Goal: Task Accomplishment & Management: Manage account settings

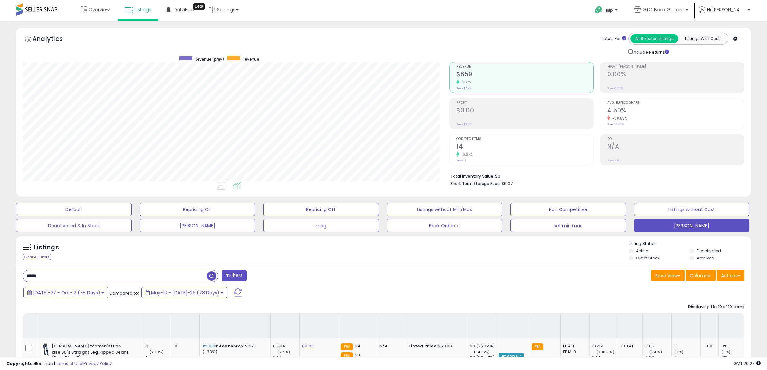
select select "**"
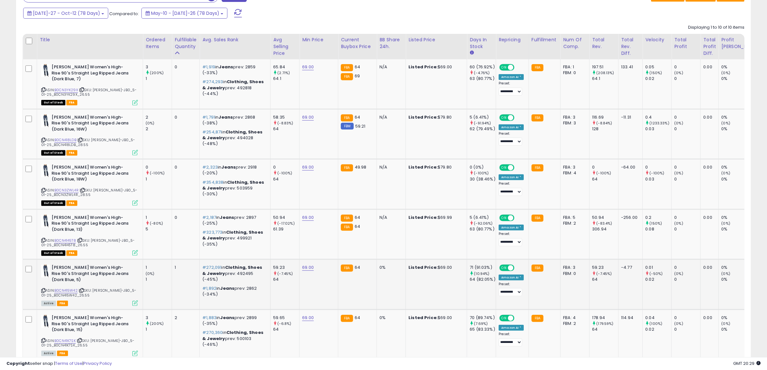
scroll to position [260, 0]
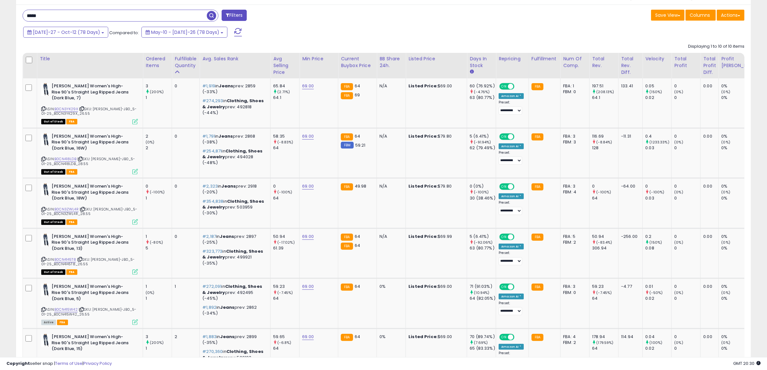
drag, startPoint x: 54, startPoint y: 18, endPoint x: 15, endPoint y: 14, distance: 38.3
click at [15, 14] on div "Listings Clear All Filters" at bounding box center [383, 293] width 745 height 642
paste input "text"
click at [213, 15] on span "button" at bounding box center [211, 15] width 9 height 9
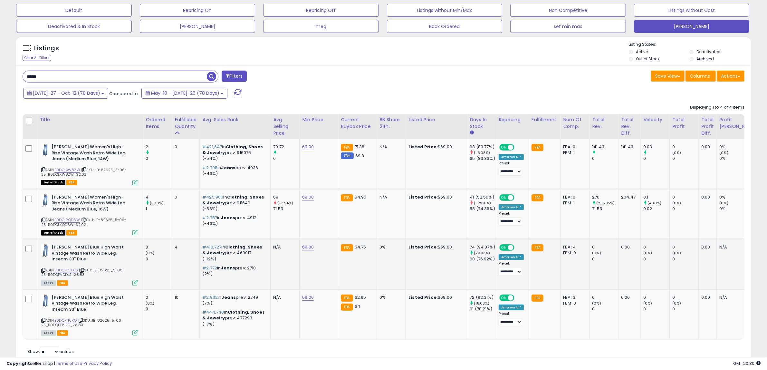
scroll to position [212, 0]
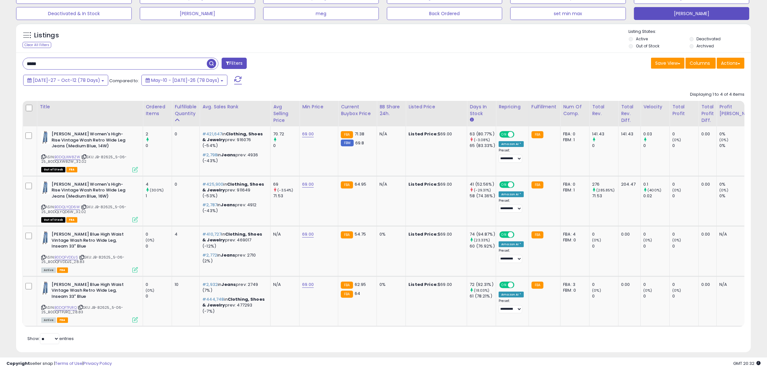
drag, startPoint x: 51, startPoint y: 60, endPoint x: 23, endPoint y: 60, distance: 27.4
click at [23, 60] on input "*****" at bounding box center [115, 63] width 184 height 11
paste input "text"
type input "*****"
click at [211, 63] on span "button" at bounding box center [211, 63] width 9 height 9
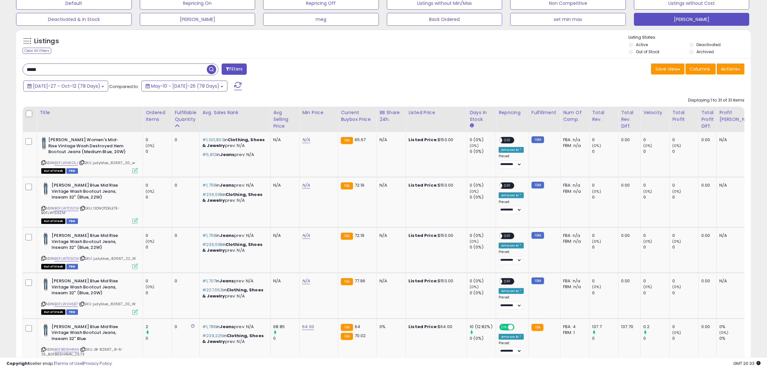
scroll to position [111, 0]
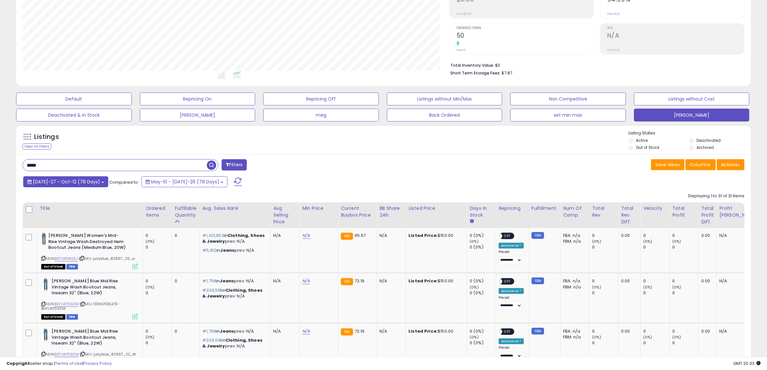
click at [102, 183] on b at bounding box center [103, 182] width 3 height 1
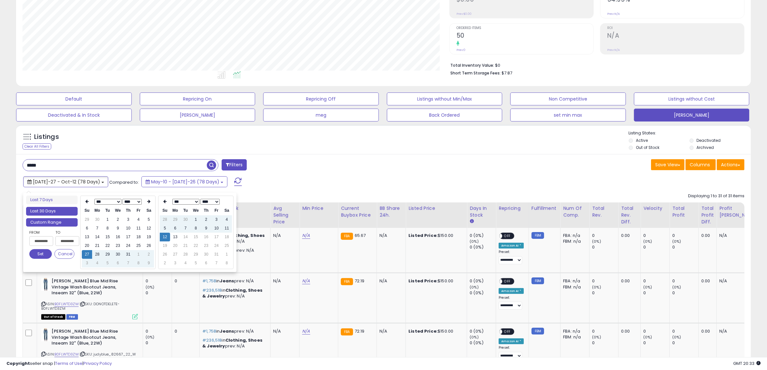
type input "**********"
click at [63, 210] on li "Last 30 Days" at bounding box center [52, 211] width 52 height 9
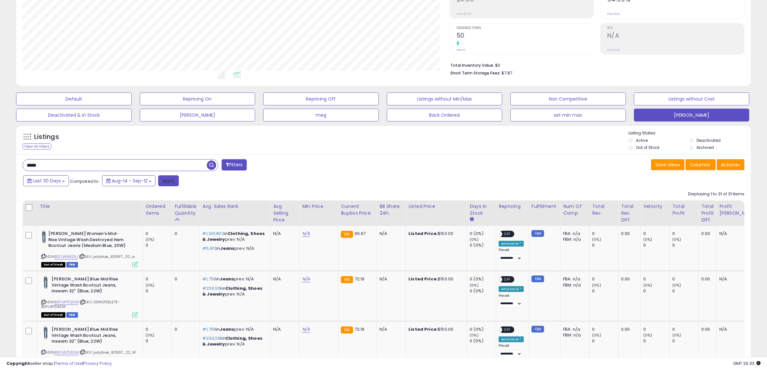
click at [170, 179] on button "Apply" at bounding box center [168, 180] width 21 height 11
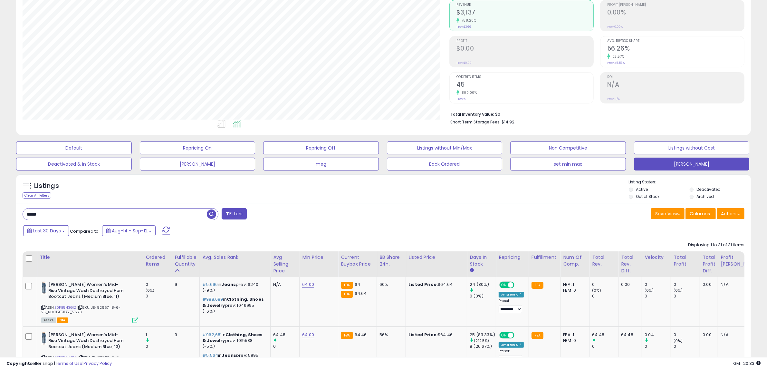
scroll to position [91, 0]
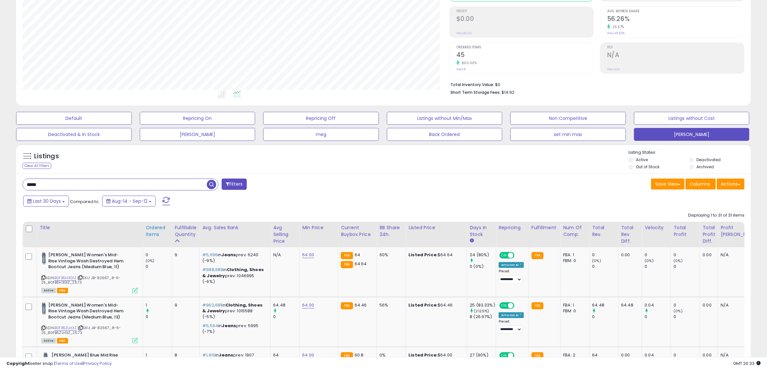
click at [151, 234] on div "Ordered Items" at bounding box center [158, 231] width 24 height 14
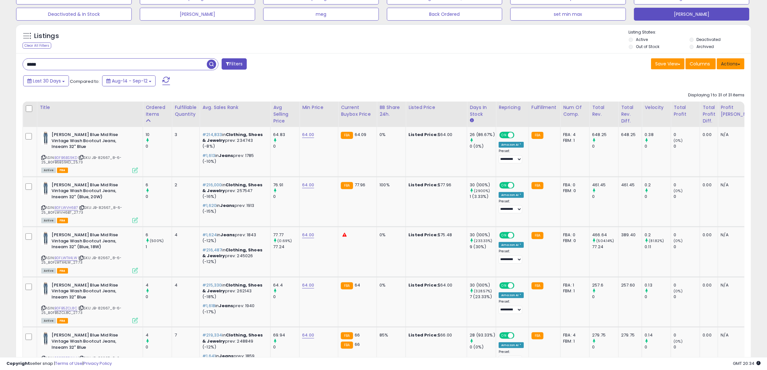
scroll to position [205, 0]
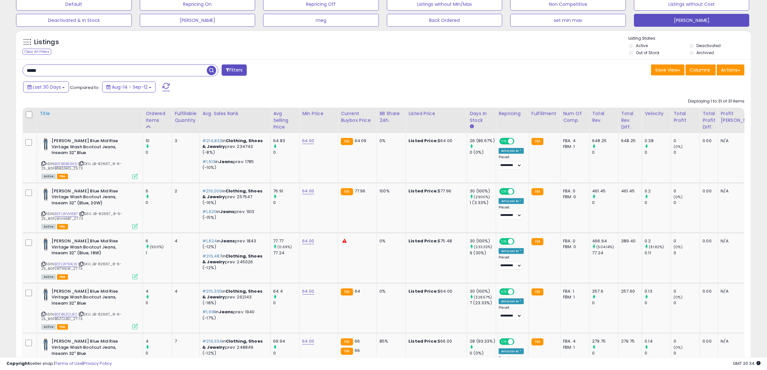
click at [44, 112] on div "Title" at bounding box center [90, 113] width 101 height 7
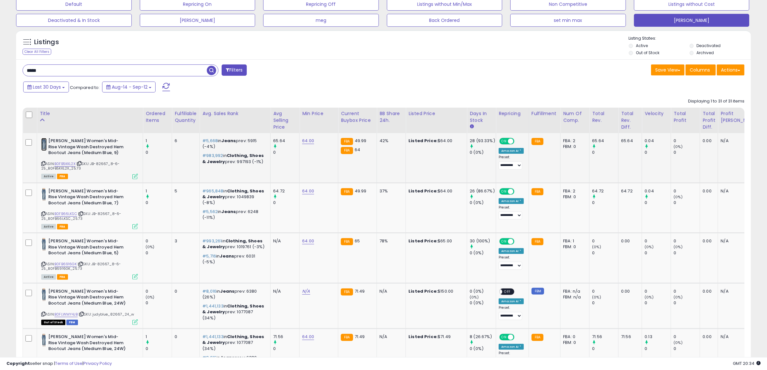
click at [44, 145] on img at bounding box center [43, 144] width 5 height 13
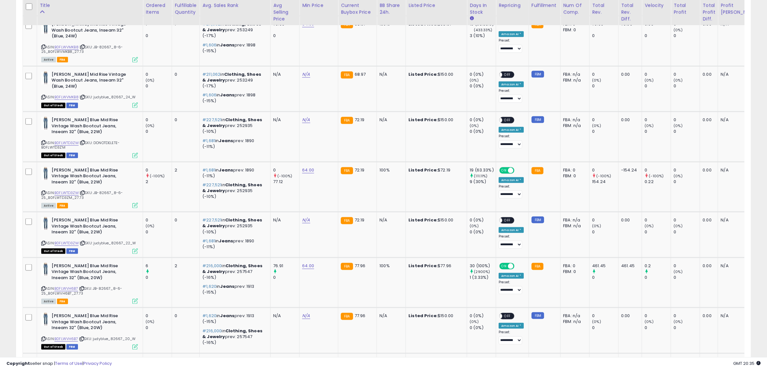
scroll to position [1087, 0]
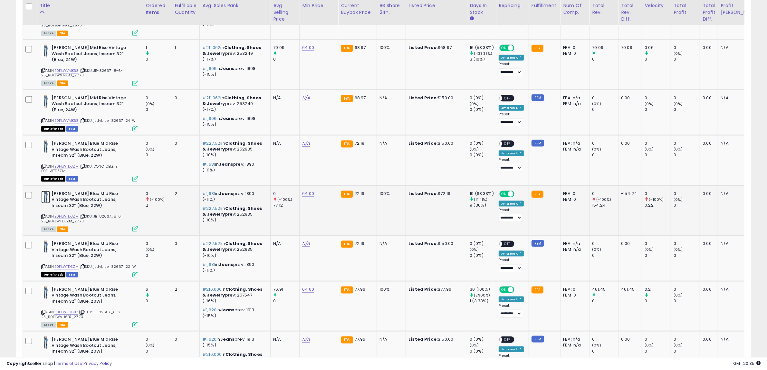
click at [45, 194] on img at bounding box center [45, 197] width 9 height 13
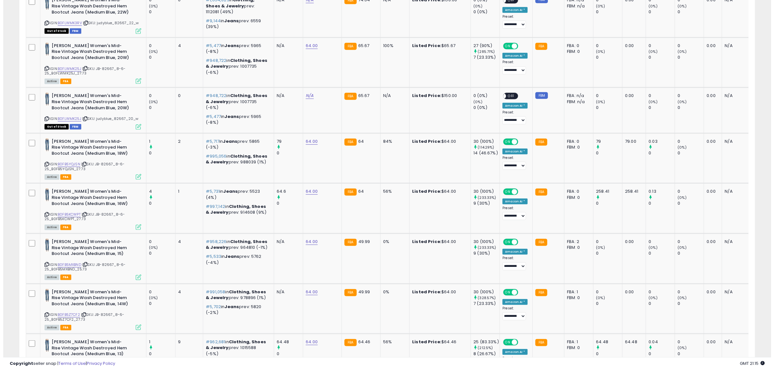
scroll to position [0, 0]
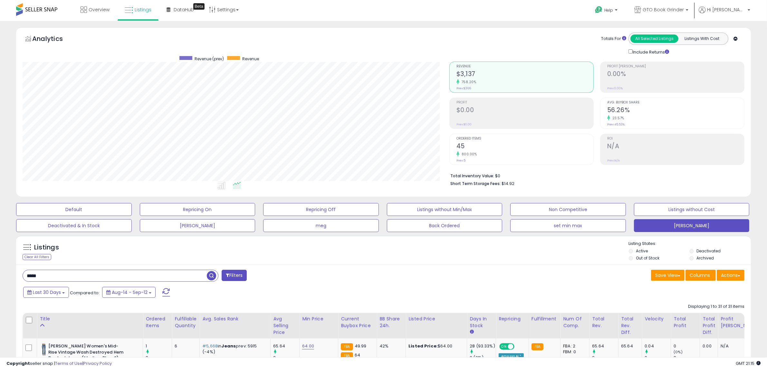
drag, startPoint x: 47, startPoint y: 273, endPoint x: -1, endPoint y: 271, distance: 48.7
click at [0, 271] on html "Unable to login Retrieving listings data.. has not yet accepted the Terms of Us…" at bounding box center [383, 185] width 767 height 370
type input "*****"
click at [210, 275] on span "button" at bounding box center [211, 275] width 9 height 9
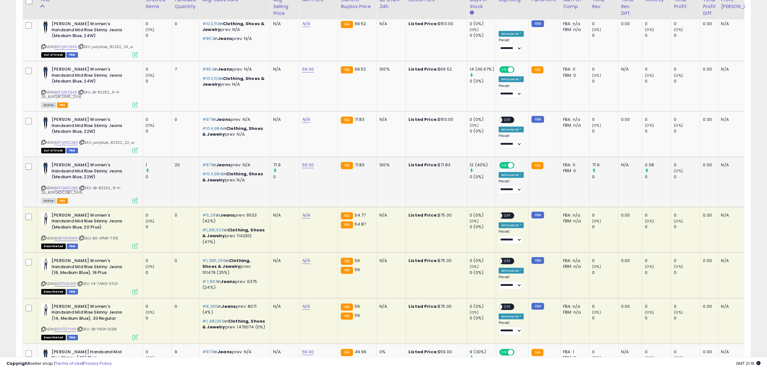
scroll to position [201, 0]
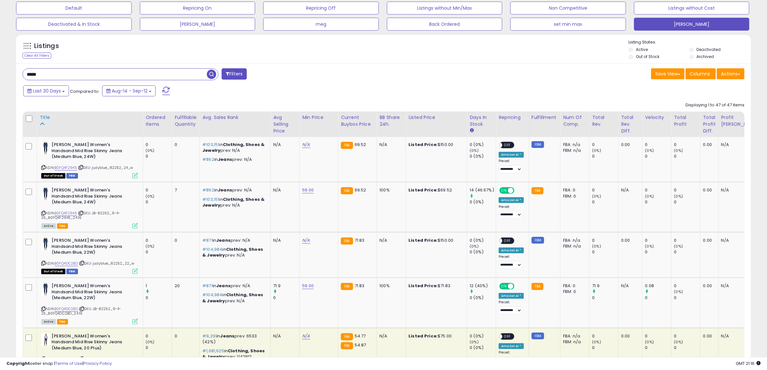
click at [45, 118] on div "Title" at bounding box center [90, 117] width 101 height 7
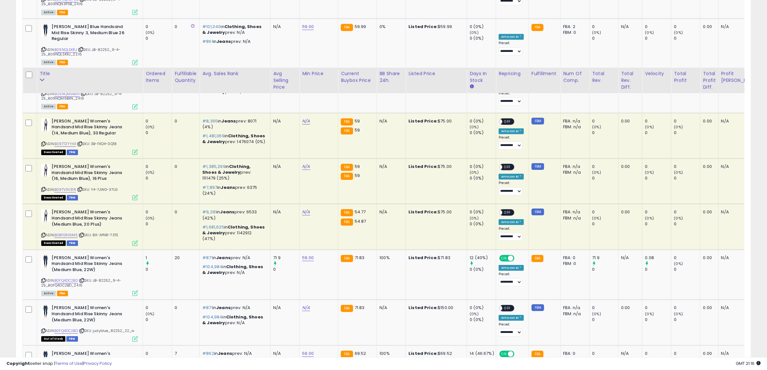
scroll to position [2511, 0]
